Goal: Task Accomplishment & Management: Manage account settings

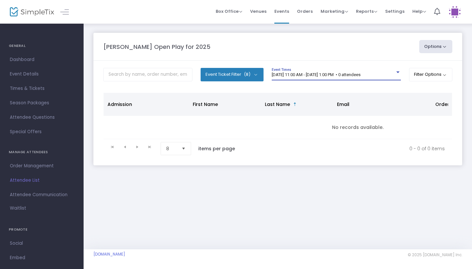
click at [395, 70] on div at bounding box center [398, 72] width 6 height 5
click at [395, 73] on div at bounding box center [398, 72] width 6 height 5
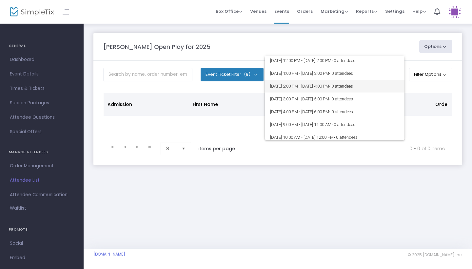
scroll to position [27, 0]
click at [425, 131] on div at bounding box center [236, 134] width 472 height 269
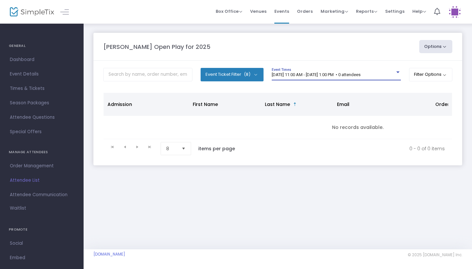
click at [397, 72] on div at bounding box center [397, 72] width 3 height 2
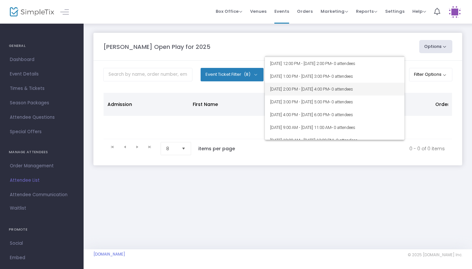
scroll to position [24, 0]
click at [428, 95] on div at bounding box center [236, 134] width 472 height 269
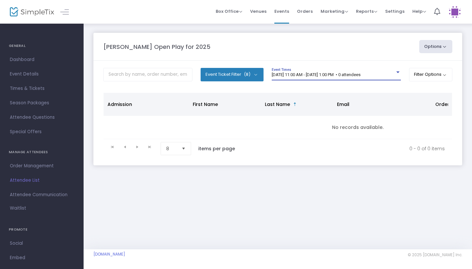
click at [395, 74] on div at bounding box center [398, 72] width 6 height 5
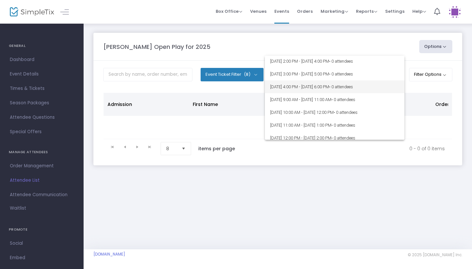
scroll to position [52, 0]
click at [351, 38] on div at bounding box center [236, 134] width 472 height 269
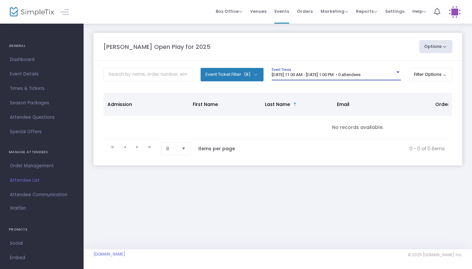
click at [397, 70] on div at bounding box center [398, 72] width 6 height 5
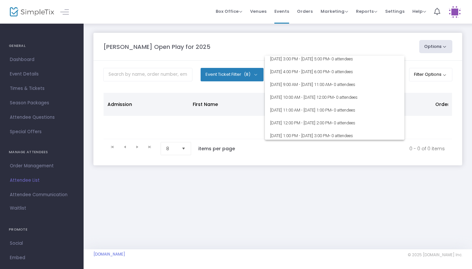
scroll to position [68, 0]
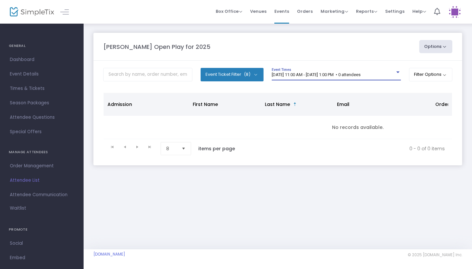
click at [398, 73] on div at bounding box center [398, 72] width 6 height 5
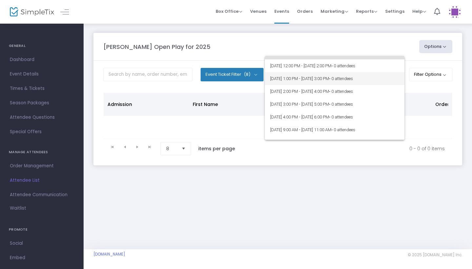
scroll to position [23, 0]
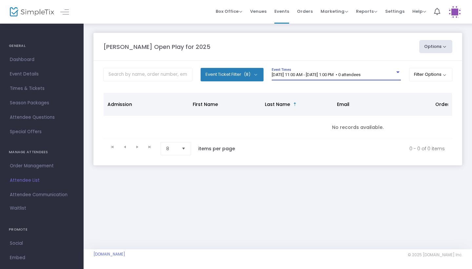
click at [397, 75] on div at bounding box center [398, 72] width 6 height 5
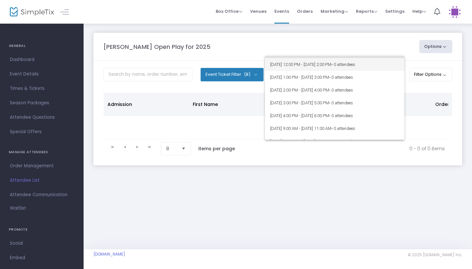
scroll to position [24, 0]
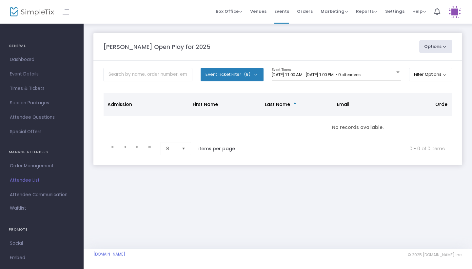
click at [396, 72] on div at bounding box center [397, 72] width 3 height 2
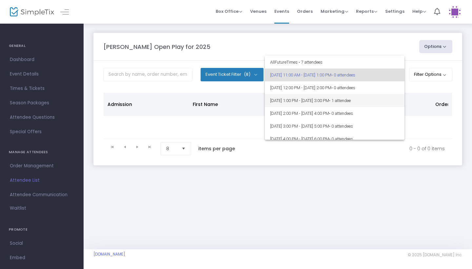
click at [326, 100] on span "[DATE] 1:00 PM - [DATE] 3:00 PM • 1 attendee" at bounding box center [334, 100] width 129 height 13
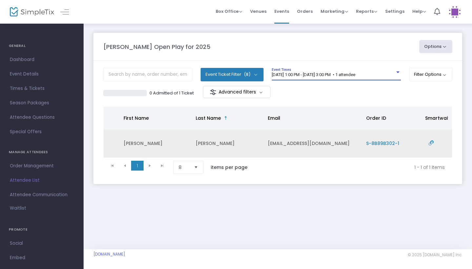
scroll to position [0, 66]
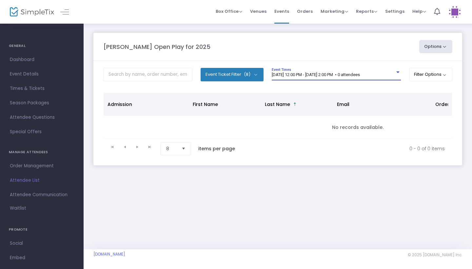
click at [396, 71] on div at bounding box center [398, 72] width 6 height 5
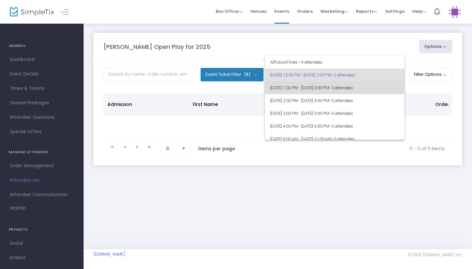
click at [353, 86] on span "• 3 attendees" at bounding box center [341, 87] width 24 height 5
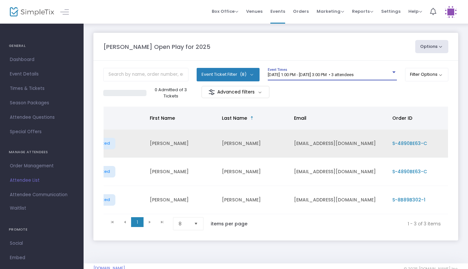
scroll to position [0, 72]
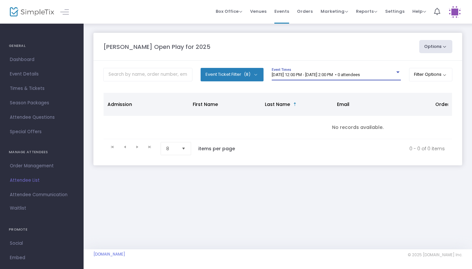
click at [395, 71] on div at bounding box center [398, 72] width 6 height 5
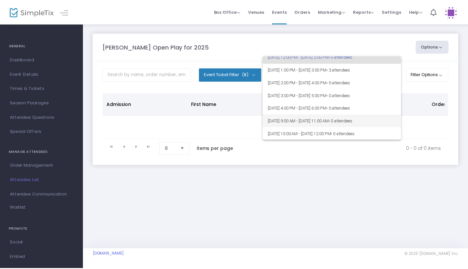
scroll to position [15, 0]
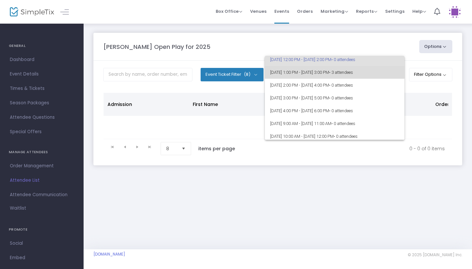
click at [353, 71] on span "• 3 attendees" at bounding box center [341, 72] width 24 height 5
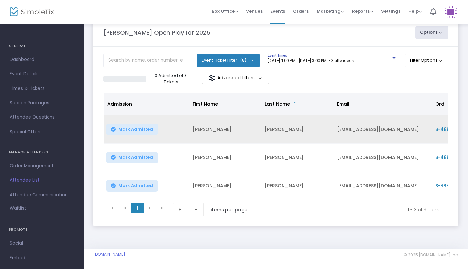
scroll to position [18, 0]
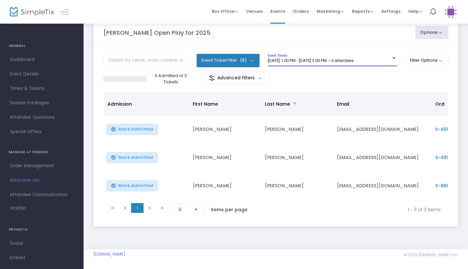
click at [392, 56] on div at bounding box center [394, 58] width 6 height 5
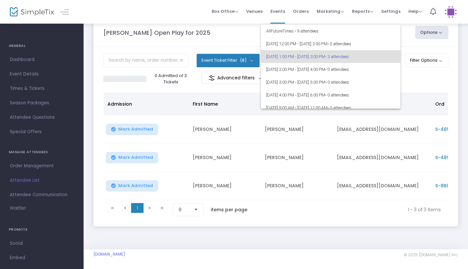
scroll to position [0, 0]
click at [420, 78] on div at bounding box center [234, 134] width 468 height 269
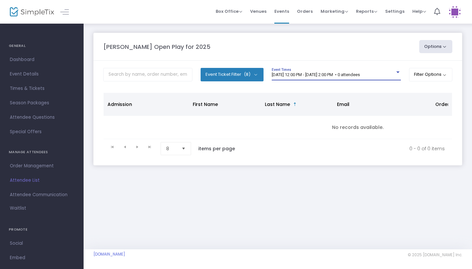
click at [391, 74] on div "9/14/2025 @ 12:00 PM - 9/14/2025 @ 2:00 PM • 0 attendees" at bounding box center [333, 74] width 123 height 5
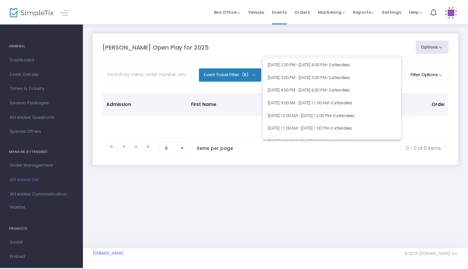
scroll to position [37, 0]
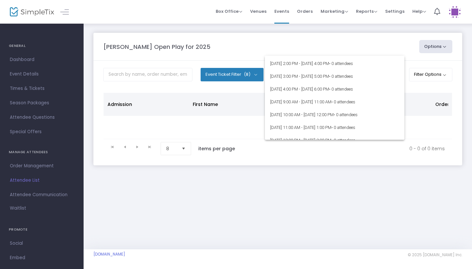
click at [431, 126] on div at bounding box center [236, 134] width 472 height 269
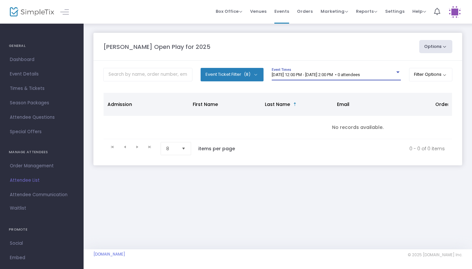
click at [396, 71] on div at bounding box center [397, 72] width 3 height 2
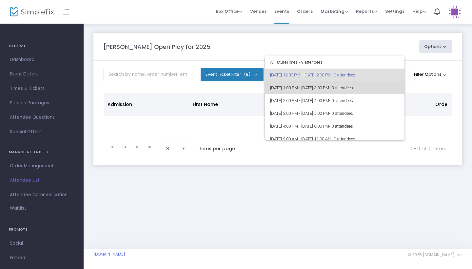
click at [353, 85] on span "• 3 attendees" at bounding box center [341, 87] width 24 height 5
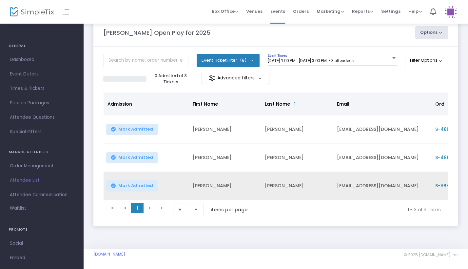
scroll to position [13, 0]
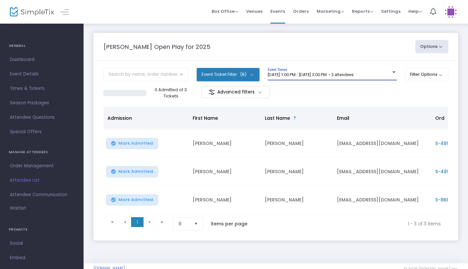
click at [392, 71] on div at bounding box center [393, 72] width 3 height 2
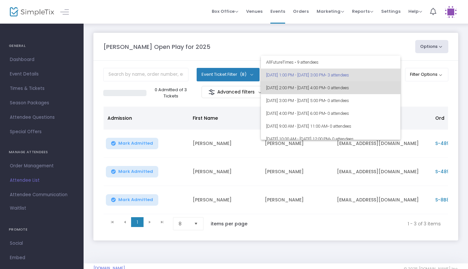
click at [349, 86] on span "• 0 attendees" at bounding box center [337, 87] width 24 height 5
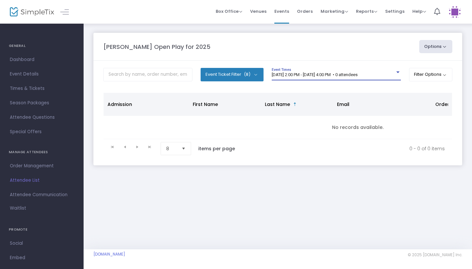
click at [396, 72] on div at bounding box center [397, 72] width 3 height 2
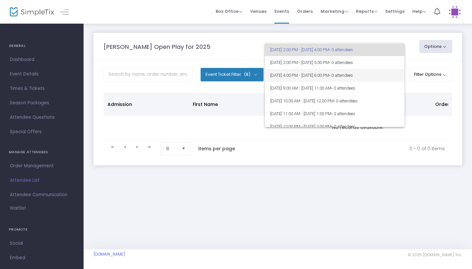
scroll to position [29, 0]
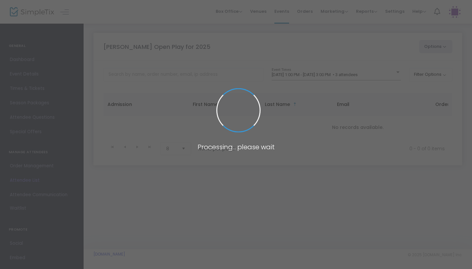
click at [381, 76] on span at bounding box center [236, 134] width 472 height 269
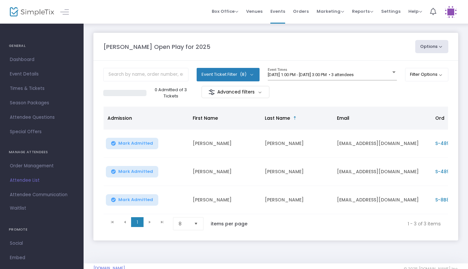
click at [383, 76] on div "9/14/2025 @ 1:00 PM - 9/14/2025 @ 3:00 PM • 3 attendees" at bounding box center [329, 74] width 123 height 5
click at [381, 71] on div "[DATE] 1:00 PM - [DATE] 3:00 PM • 3 attendees Event Times" at bounding box center [332, 74] width 129 height 12
click at [353, 75] on span "[DATE] 1:00 PM - [DATE] 3:00 PM • 3 attendees" at bounding box center [311, 74] width 86 height 5
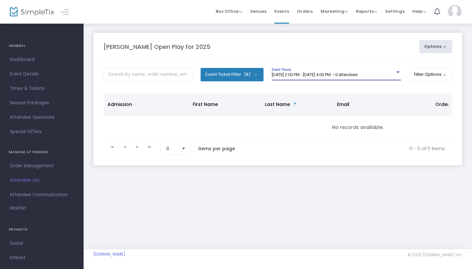
click at [357, 74] on span "[DATE] 2:00 PM - [DATE] 4:00 PM • 0 attendees" at bounding box center [315, 74] width 86 height 5
click at [371, 78] on div "[DATE] 2:00 PM - [DATE] 4:00 PM • 0 attendees Event Times" at bounding box center [336, 74] width 129 height 12
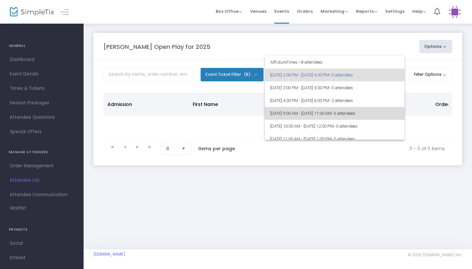
click at [364, 109] on span "9/15/2025 @ 9:00 AM - 9/15/2025 @ 11:00 AM • 0 attendees" at bounding box center [334, 113] width 129 height 13
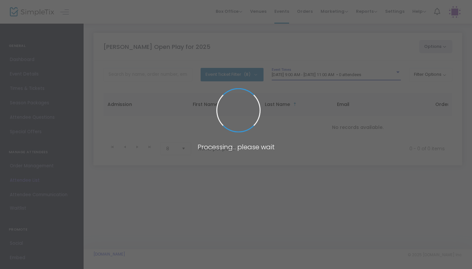
click at [359, 71] on span at bounding box center [236, 134] width 472 height 269
click at [361, 74] on span at bounding box center [236, 134] width 472 height 269
click at [369, 76] on span at bounding box center [236, 134] width 472 height 269
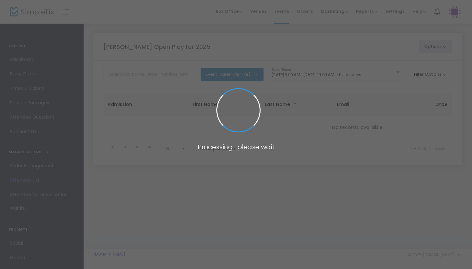
click at [369, 76] on span at bounding box center [236, 134] width 472 height 269
click at [369, 76] on body "Processing... please wait Box Office Sell Tickets Bookings Sell Season Pass Ven…" at bounding box center [236, 134] width 472 height 269
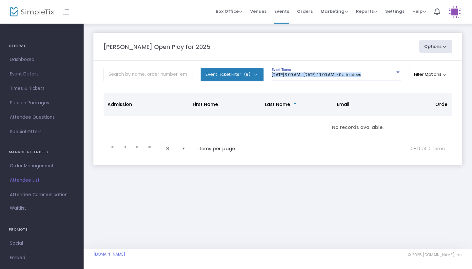
click at [361, 76] on span "9/15/2025 @ 9:00 AM - 9/15/2025 @ 11:00 AM • 0 attendees" at bounding box center [316, 74] width 89 height 5
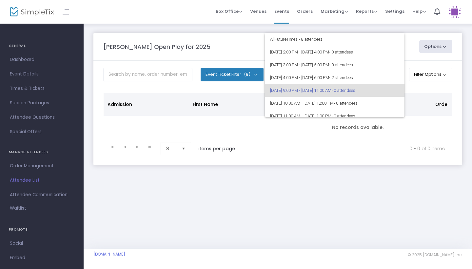
scroll to position [15, 0]
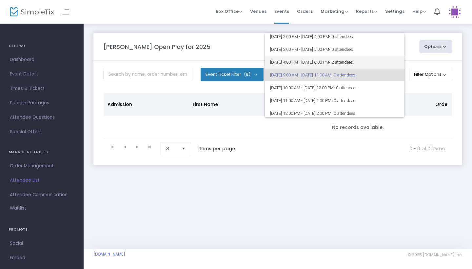
click at [353, 64] on span "• 2 attendees" at bounding box center [341, 62] width 24 height 5
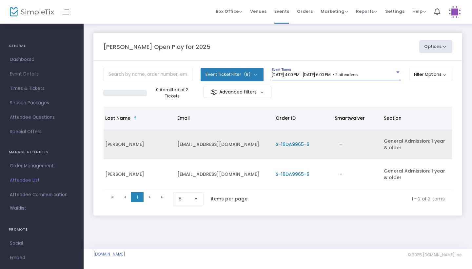
scroll to position [0, 0]
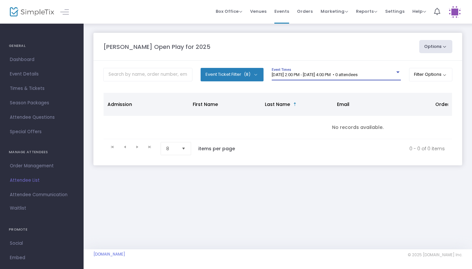
click at [328, 73] on span "[DATE] 2:00 PM - [DATE] 4:00 PM • 0 attendees" at bounding box center [315, 74] width 86 height 5
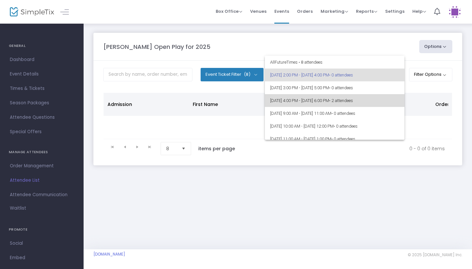
click at [351, 96] on span "[DATE] 4:00 PM - [DATE] 6:00 PM • 2 attendees" at bounding box center [334, 100] width 129 height 13
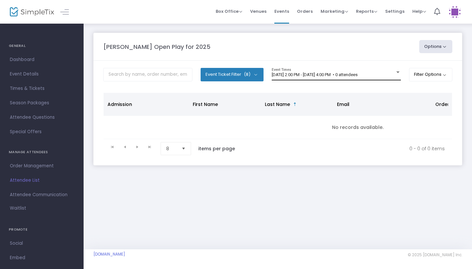
click at [357, 74] on span "[DATE] 2:00 PM - [DATE] 4:00 PM • 0 attendees" at bounding box center [315, 74] width 86 height 5
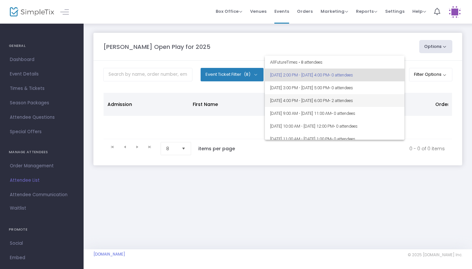
click at [353, 99] on span "• 2 attendees" at bounding box center [341, 100] width 24 height 5
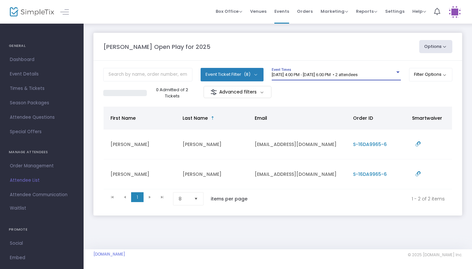
scroll to position [0, 102]
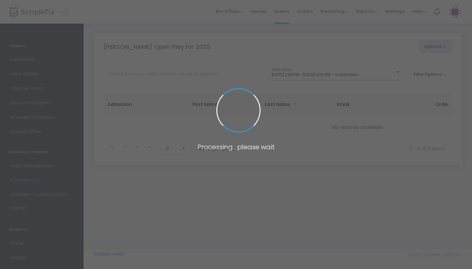
click at [390, 75] on span at bounding box center [236, 134] width 472 height 269
click at [385, 75] on body "Processing... please wait Box Office Sell Tickets Bookings Sell Season Pass Ven…" at bounding box center [236, 134] width 472 height 269
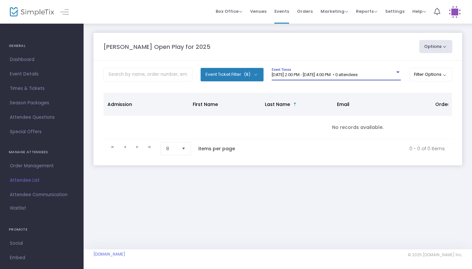
click at [385, 75] on div "[DATE] 2:00 PM - [DATE] 4:00 PM • 0 attendees" at bounding box center [333, 74] width 123 height 5
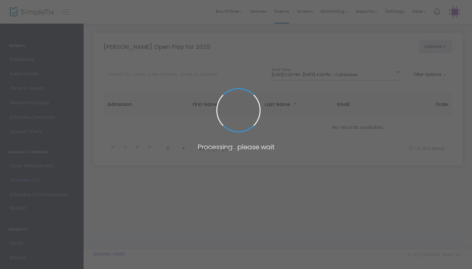
click at [373, 73] on span at bounding box center [236, 134] width 472 height 269
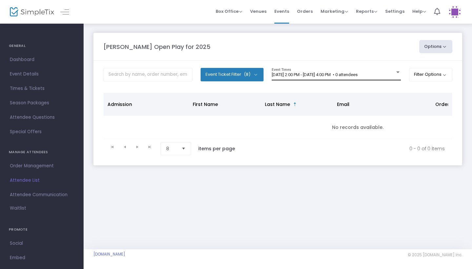
click at [357, 73] on span "[DATE] 2:00 PM - [DATE] 4:00 PM • 0 attendees" at bounding box center [315, 74] width 86 height 5
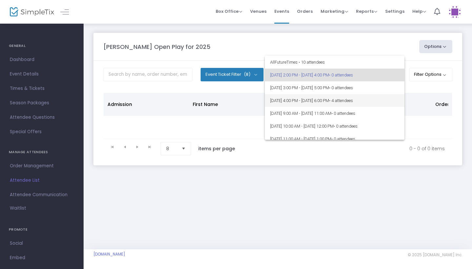
click at [353, 102] on span "• 4 attendees" at bounding box center [341, 100] width 24 height 5
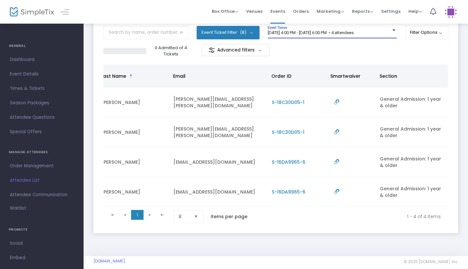
scroll to position [0, 163]
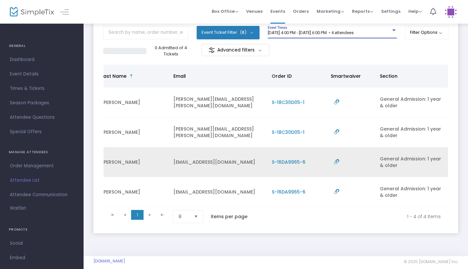
click at [298, 161] on span "S-16DA9965-6" at bounding box center [289, 162] width 34 height 7
click at [294, 161] on span "S-16DA9965-6" at bounding box center [289, 162] width 34 height 7
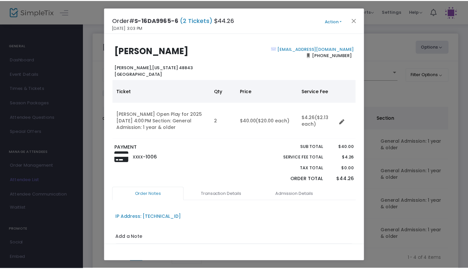
scroll to position [0, 0]
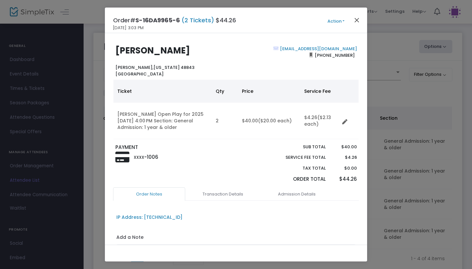
click at [358, 22] on button "Close" at bounding box center [356, 20] width 9 height 9
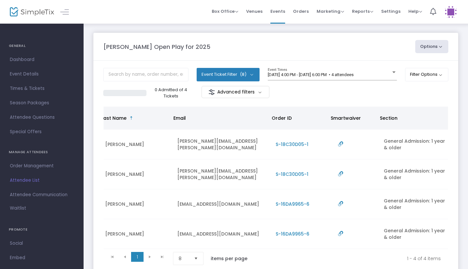
scroll to position [0, 160]
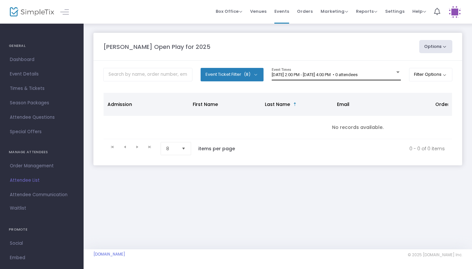
click at [363, 71] on div "9/14/2025 @ 2:00 PM - 9/14/2025 @ 4:00 PM • 0 attendees Event Times" at bounding box center [336, 74] width 129 height 12
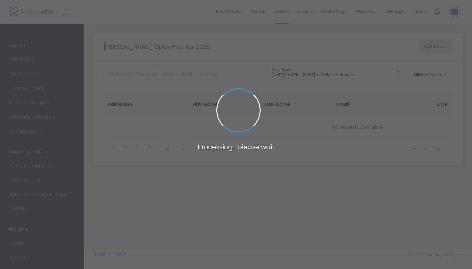
click at [375, 76] on span at bounding box center [236, 134] width 472 height 269
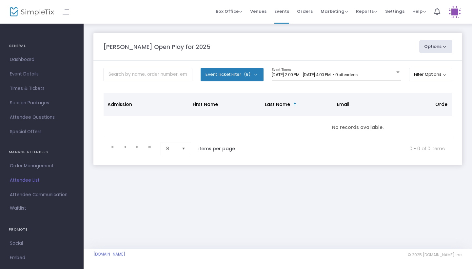
click at [357, 74] on span "[DATE] 2:00 PM - [DATE] 4:00 PM • 0 attendees" at bounding box center [315, 74] width 86 height 5
click at [391, 69] on div "[DATE] 2:00 PM - [DATE] 4:00 PM • 0 attendees Event Times" at bounding box center [336, 74] width 129 height 12
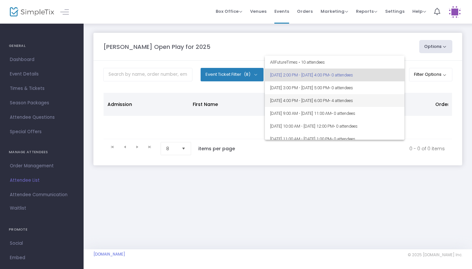
click at [379, 103] on span "[DATE] 4:00 PM - [DATE] 6:00 PM • 4 attendees" at bounding box center [334, 100] width 129 height 13
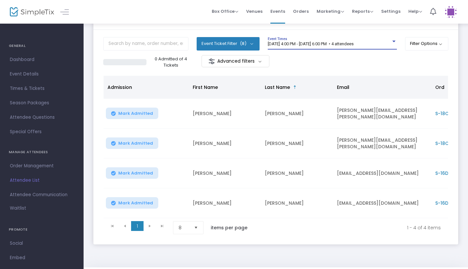
scroll to position [0, -1]
click at [379, 103] on td "bridgette.sotzen@gmail.com" at bounding box center [382, 114] width 98 height 30
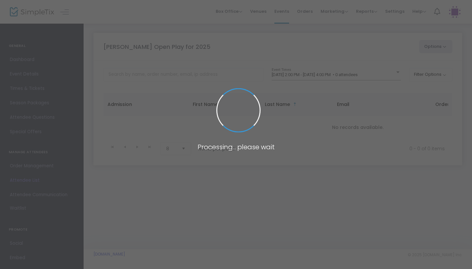
click at [359, 76] on span at bounding box center [236, 134] width 472 height 269
click at [380, 75] on span at bounding box center [236, 134] width 472 height 269
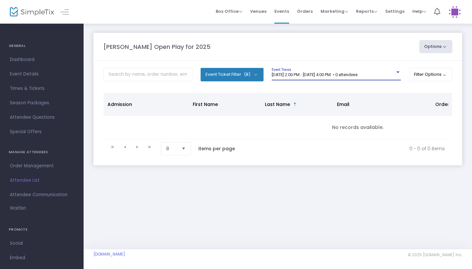
click at [385, 74] on div "[DATE] 2:00 PM - [DATE] 4:00 PM • 0 attendees" at bounding box center [333, 74] width 123 height 5
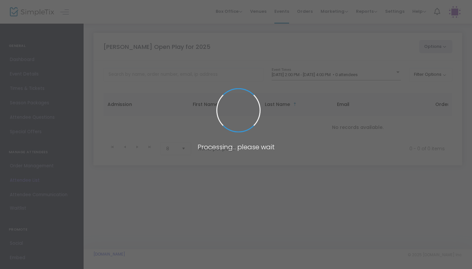
click at [383, 74] on span at bounding box center [236, 134] width 472 height 269
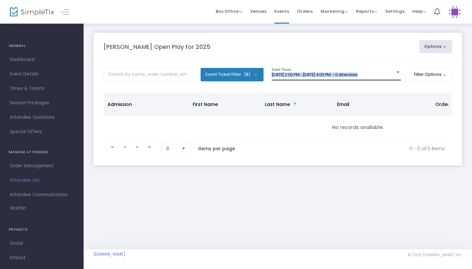
click at [357, 74] on span "[DATE] 2:00 PM - [DATE] 4:00 PM • 0 attendees" at bounding box center [315, 74] width 86 height 5
click at [366, 66] on m-panel-content "Event Ticket Filter (8) Select All General Admission: 1 year & older Additional…" at bounding box center [277, 113] width 368 height 104
click at [357, 73] on span "[DATE] 2:00 PM - [DATE] 4:00 PM • 0 attendees" at bounding box center [315, 74] width 86 height 5
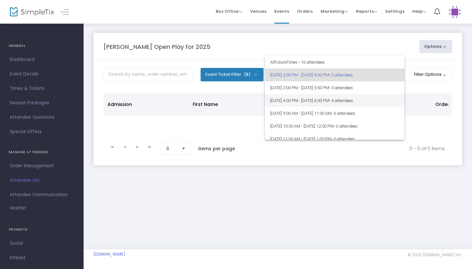
click at [356, 102] on span "[DATE] 4:00 PM - [DATE] 6:00 PM • 4 attendees" at bounding box center [334, 100] width 129 height 13
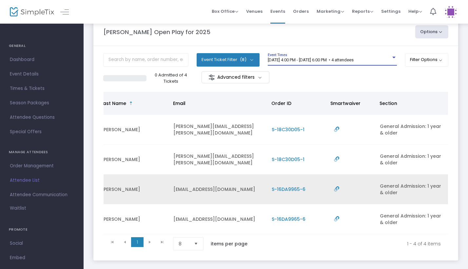
scroll to position [0, 163]
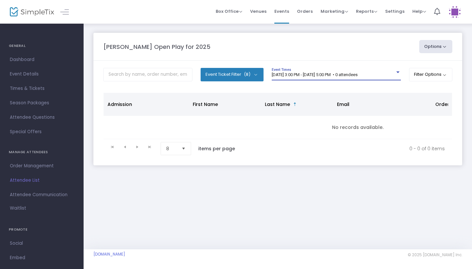
click at [386, 75] on div "[DATE] 3:00 PM - [DATE] 5:00 PM • 0 attendees" at bounding box center [333, 74] width 123 height 5
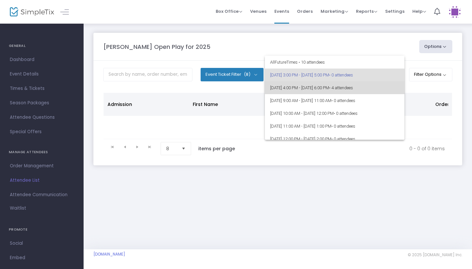
click at [388, 83] on span "[DATE] 4:00 PM - [DATE] 6:00 PM • 4 attendees" at bounding box center [334, 87] width 129 height 13
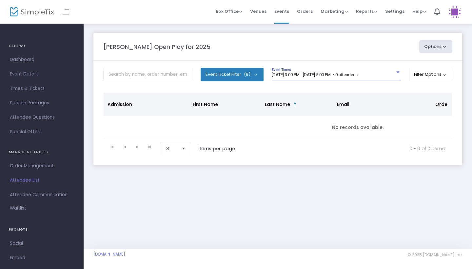
click at [357, 75] on span "9/14/2025 @ 3:00 PM - 9/14/2025 @ 5:00 PM • 0 attendees" at bounding box center [315, 74] width 86 height 5
